Goal: Transaction & Acquisition: Download file/media

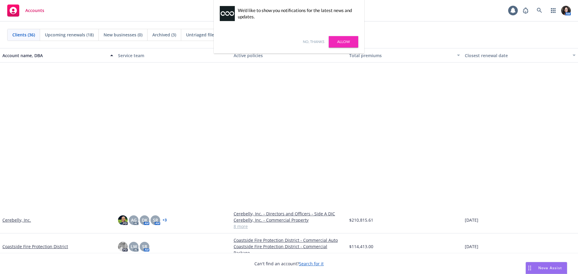
scroll to position [181, 0]
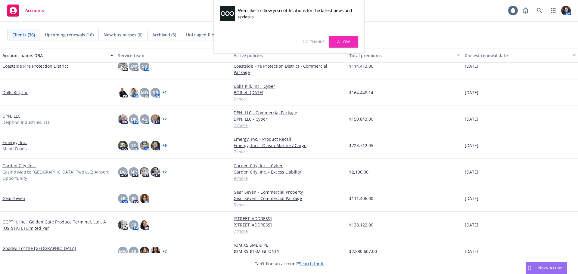
click at [29, 248] on link "Goodwill of the [GEOGRAPHIC_DATA]" at bounding box center [39, 248] width 74 height 6
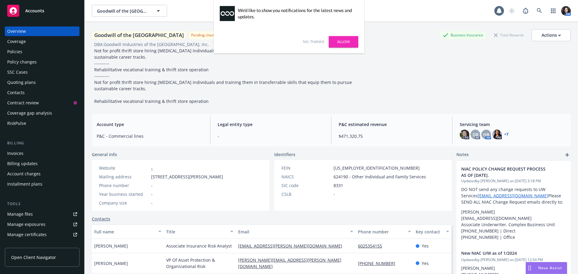
click at [23, 54] on div "Policies" at bounding box center [42, 52] width 70 height 10
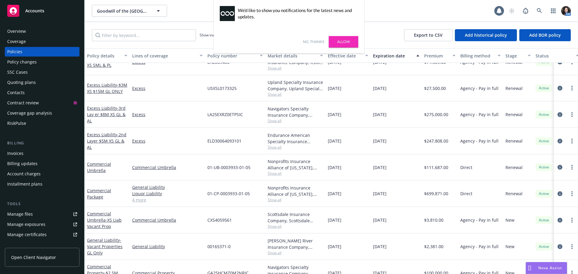
scroll to position [181, 0]
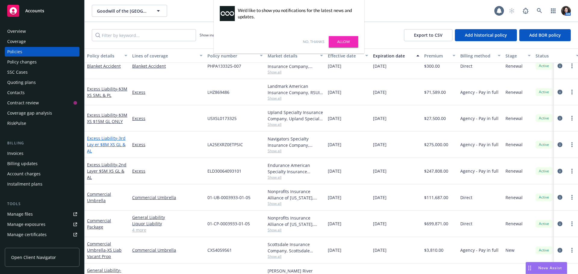
click at [104, 139] on link "Excess Liability - 3rd Lay er $8M XS GL & AL" at bounding box center [106, 144] width 39 height 18
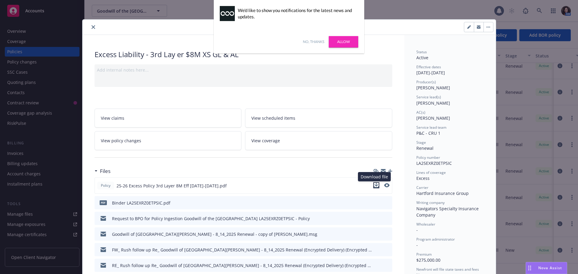
click at [374, 185] on icon "download file" at bounding box center [376, 185] width 4 height 4
